Goal: Complete application form: Complete application form

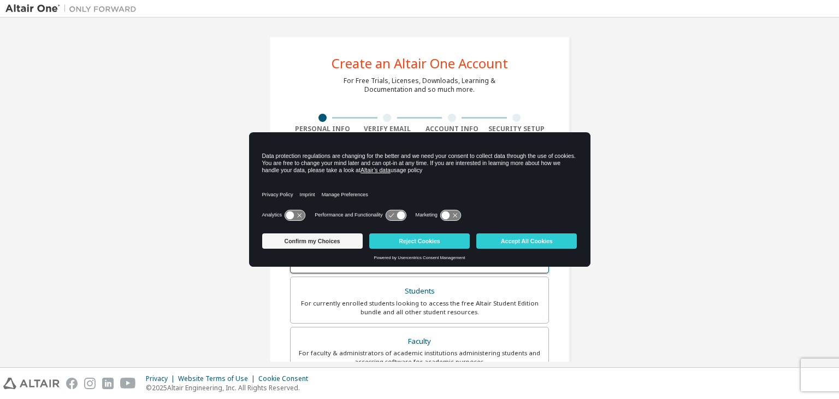
click at [539, 242] on button "Accept All Cookies" at bounding box center [527, 240] width 101 height 15
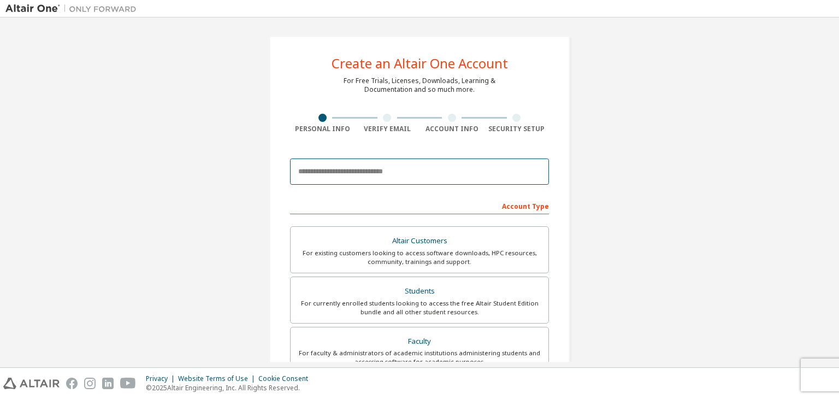
click at [348, 173] on input "email" at bounding box center [419, 171] width 259 height 26
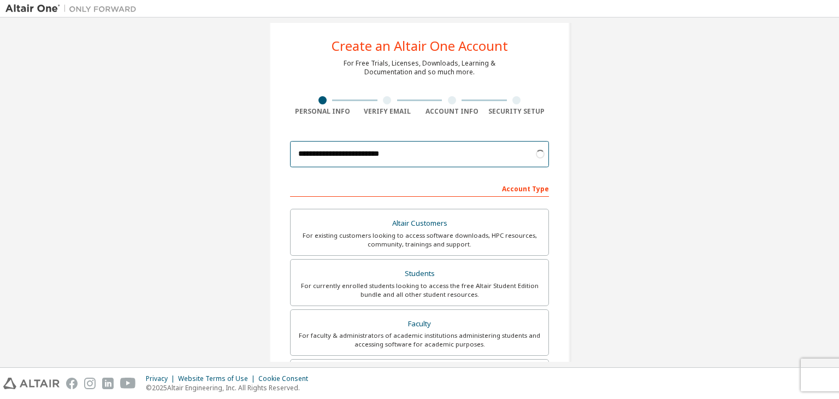
scroll to position [55, 0]
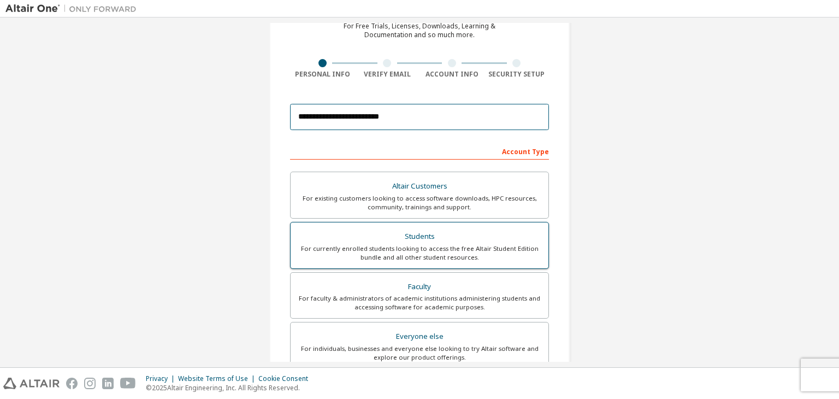
type input "**********"
click at [492, 231] on div "Students" at bounding box center [419, 236] width 245 height 15
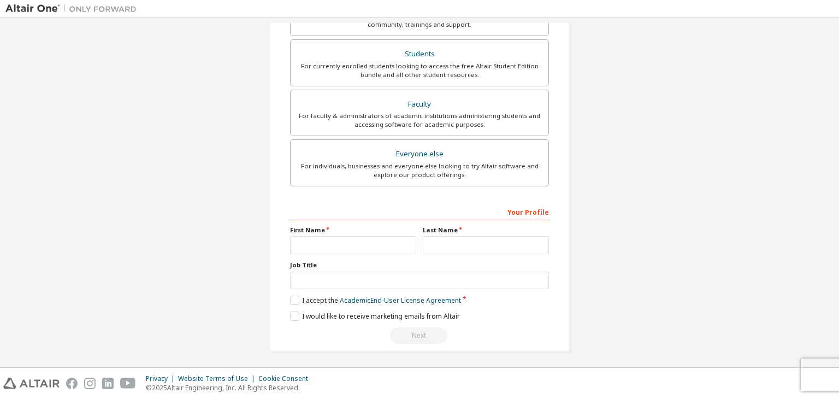
scroll to position [238, 0]
click at [395, 240] on input "text" at bounding box center [353, 245] width 126 height 18
type input "*******"
type input "*****"
click at [292, 302] on label "I accept the Academic End-User License Agreement" at bounding box center [375, 299] width 171 height 9
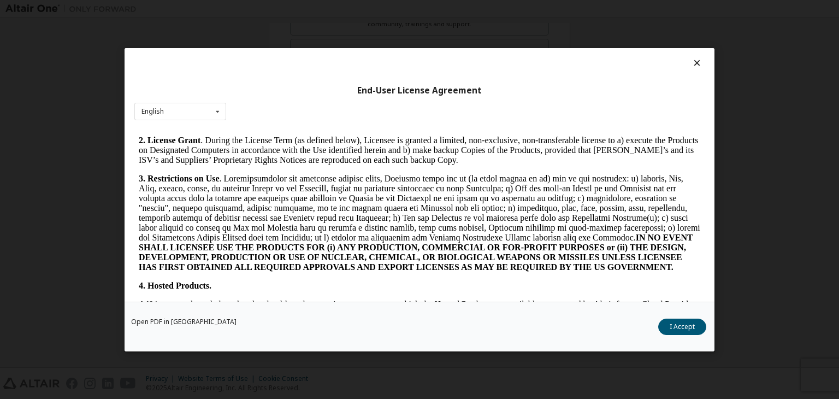
scroll to position [929, 0]
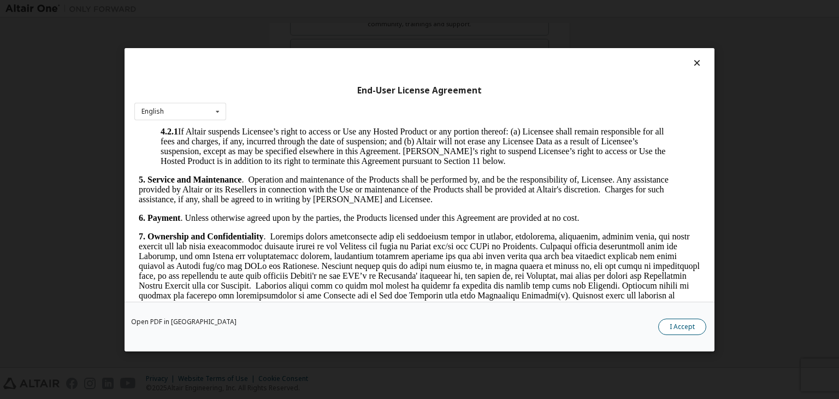
click at [703, 322] on button "I Accept" at bounding box center [683, 327] width 48 height 16
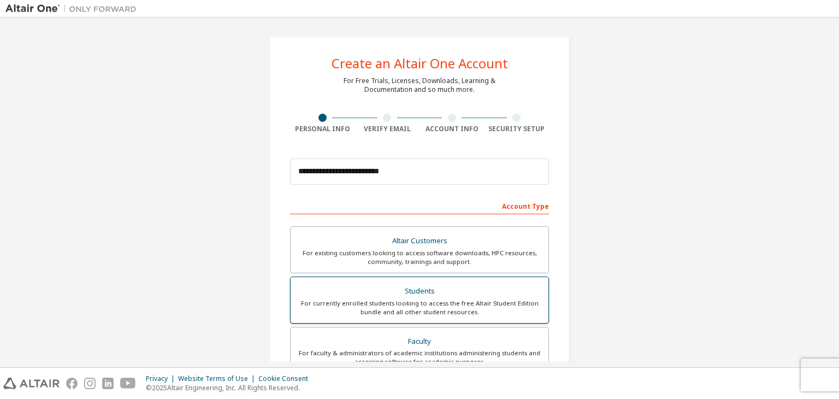
scroll to position [219, 0]
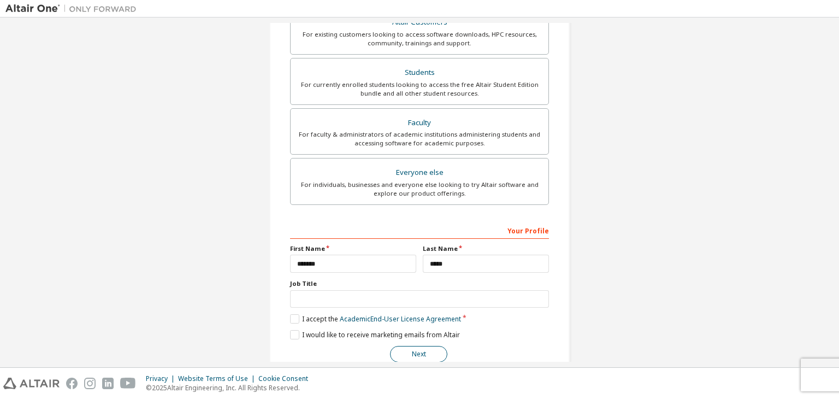
click at [413, 357] on button "Next" at bounding box center [418, 354] width 57 height 16
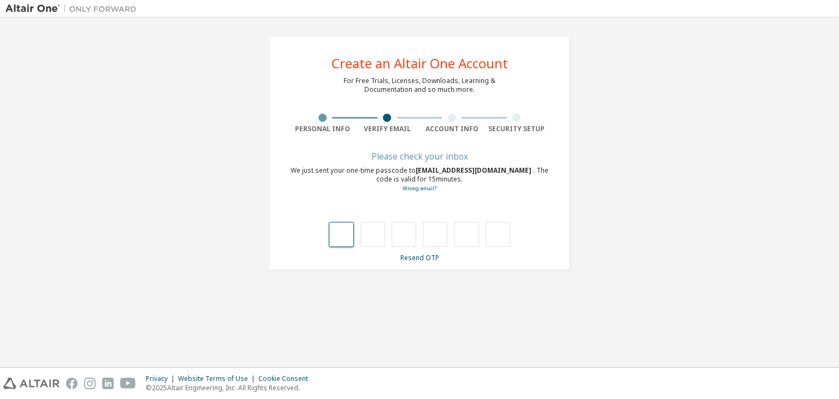
type input "*"
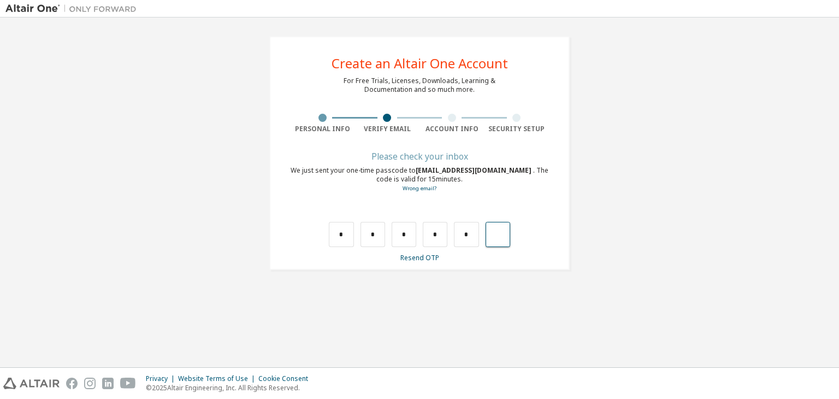
type input "*"
